Goal: Understand process/instructions: Learn how to perform a task or action

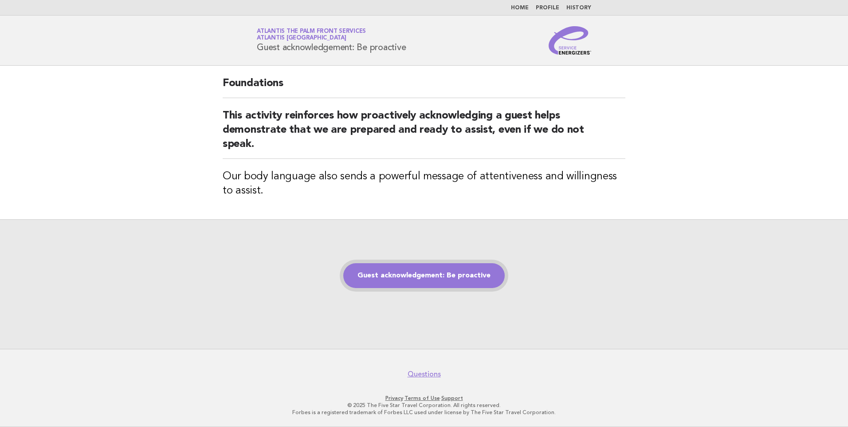
click at [409, 279] on link "Guest acknowledgement: Be proactive" at bounding box center [423, 275] width 161 height 25
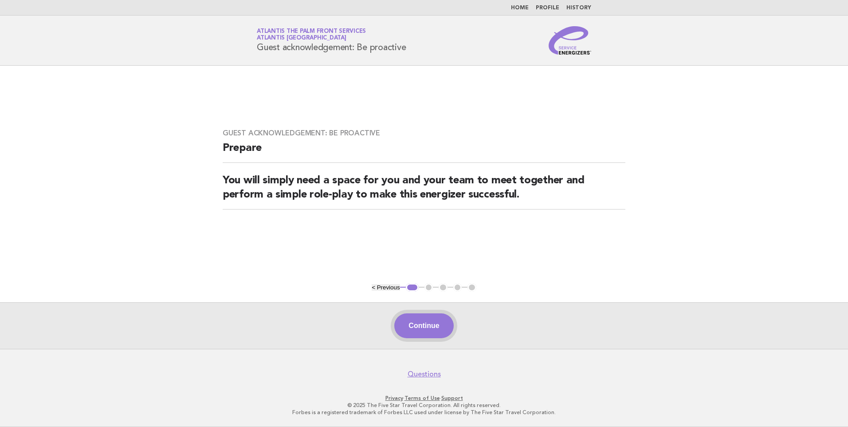
click at [422, 325] on button "Continue" at bounding box center [423, 325] width 59 height 25
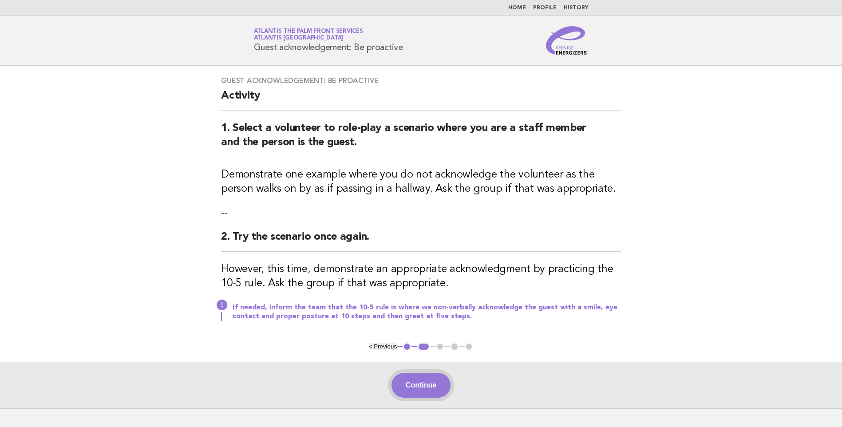
click at [433, 378] on button "Continue" at bounding box center [420, 385] width 59 height 25
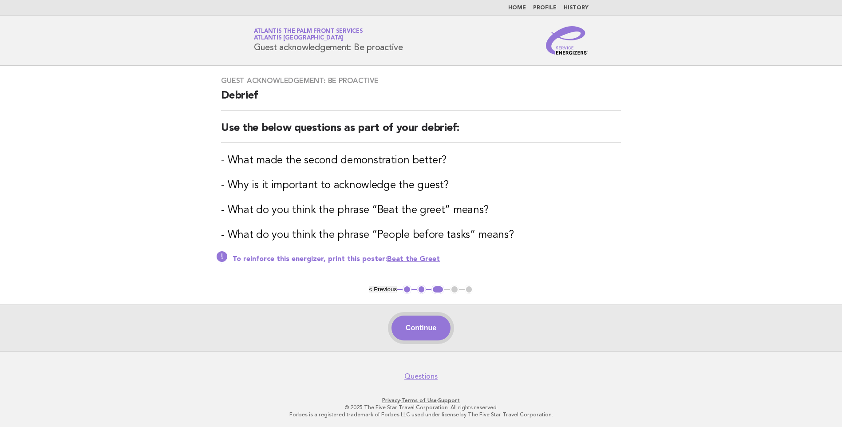
click at [432, 329] on button "Continue" at bounding box center [420, 327] width 59 height 25
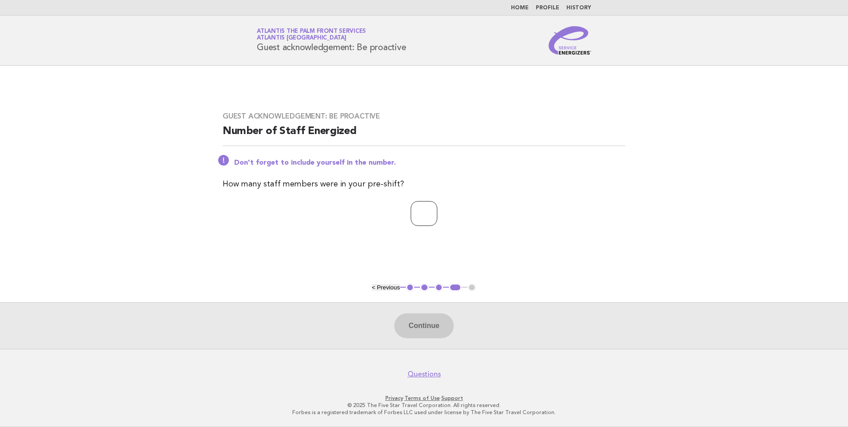
click at [431, 208] on input "number" at bounding box center [424, 213] width 27 height 25
type input "**"
click at [419, 324] on button "Continue" at bounding box center [423, 325] width 59 height 25
